Goal: Transaction & Acquisition: Purchase product/service

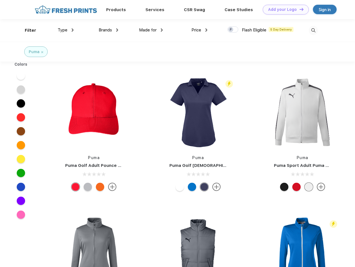
click at [283, 9] on link "Add your Logo Design Tool" at bounding box center [286, 10] width 46 height 10
click at [0, 0] on div "Design Tool" at bounding box center [0, 0] width 0 height 0
click at [299, 9] on link "Add your Logo Design Tool" at bounding box center [286, 10] width 46 height 10
click at [27, 30] on div "Filter" at bounding box center [30, 30] width 11 height 6
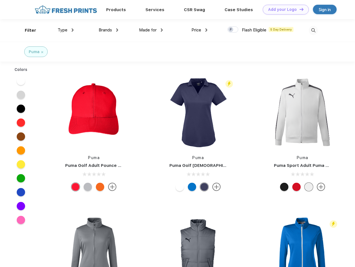
click at [66, 30] on span "Type" at bounding box center [63, 30] width 10 height 5
click at [108, 30] on span "Brands" at bounding box center [105, 30] width 13 height 5
click at [151, 30] on span "Made for" at bounding box center [148, 30] width 18 height 5
click at [199, 30] on span "Price" at bounding box center [196, 30] width 10 height 5
click at [233, 30] on div at bounding box center [232, 29] width 11 height 6
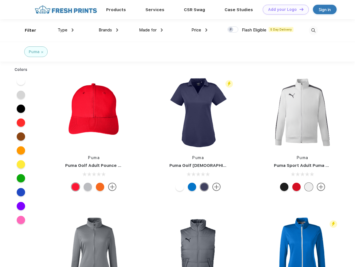
click at [231, 30] on input "checkbox" at bounding box center [229, 28] width 4 height 4
click at [313, 30] on img at bounding box center [312, 30] width 9 height 9
